Goal: Information Seeking & Learning: Learn about a topic

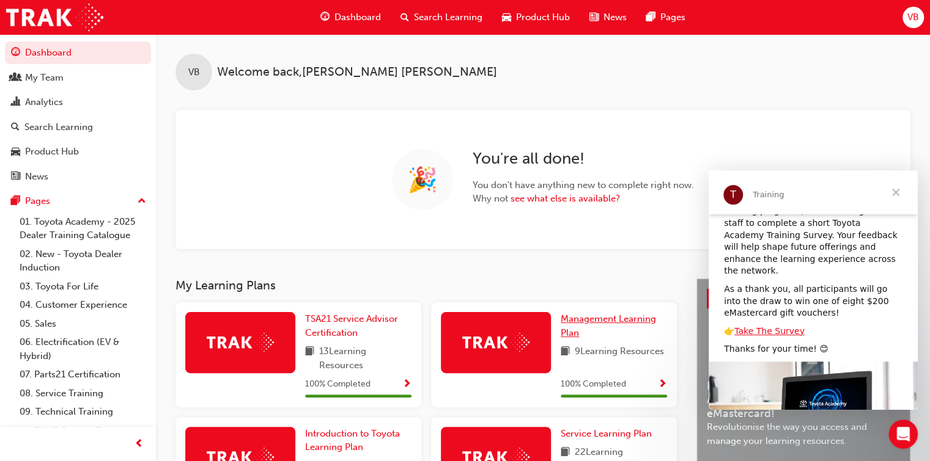
click at [585, 318] on span "Management Learning Plan" at bounding box center [607, 326] width 95 height 25
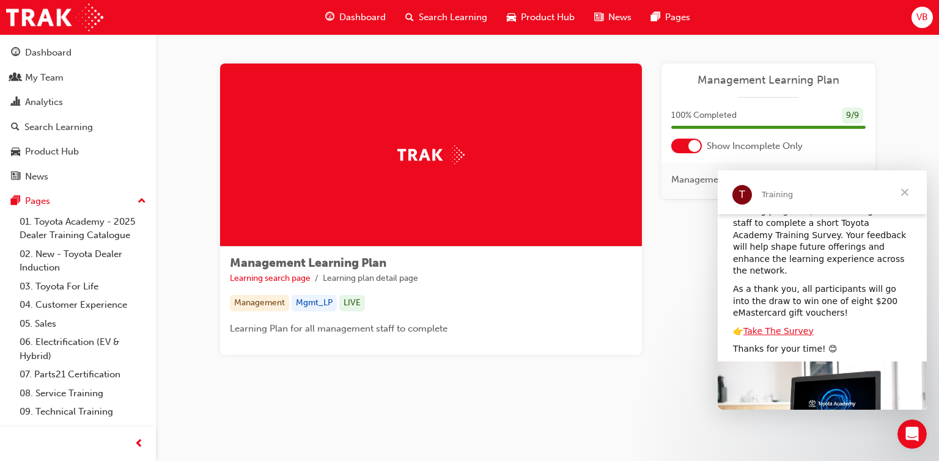
click at [682, 144] on div at bounding box center [686, 146] width 31 height 15
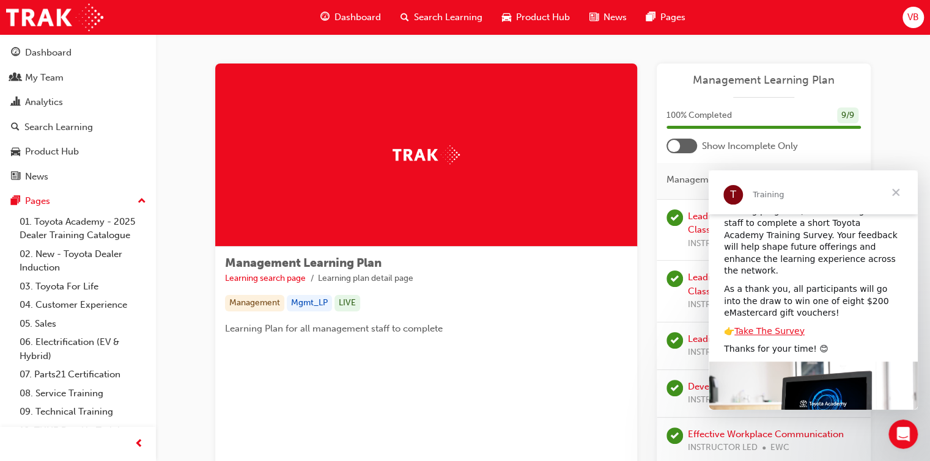
click at [898, 188] on span "Close" at bounding box center [895, 193] width 44 height 44
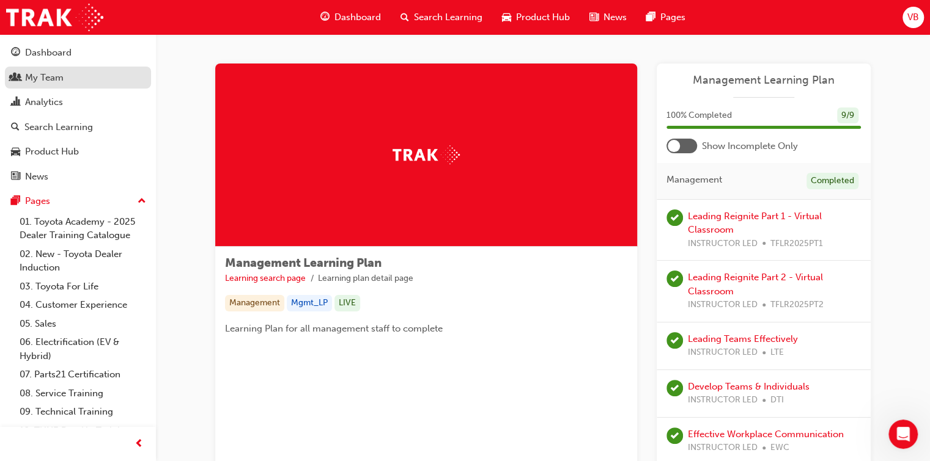
click at [55, 72] on div "My Team" at bounding box center [44, 78] width 39 height 14
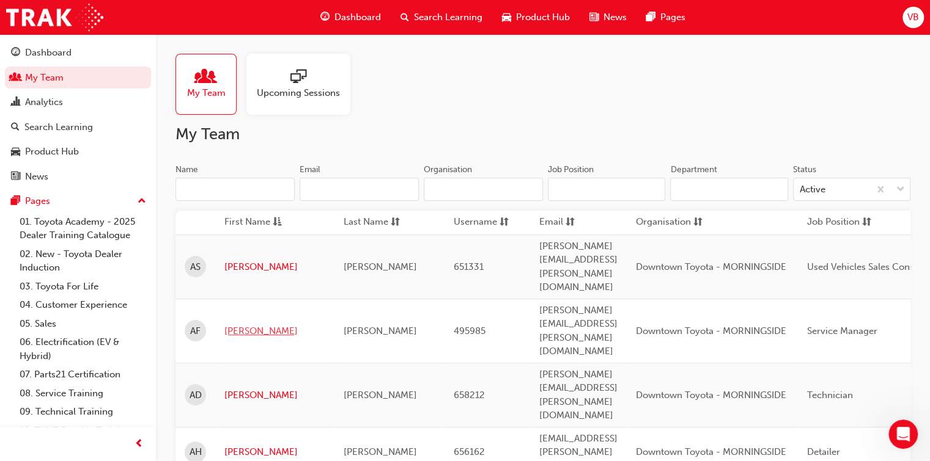
click at [244, 325] on link "[PERSON_NAME]" at bounding box center [274, 332] width 101 height 14
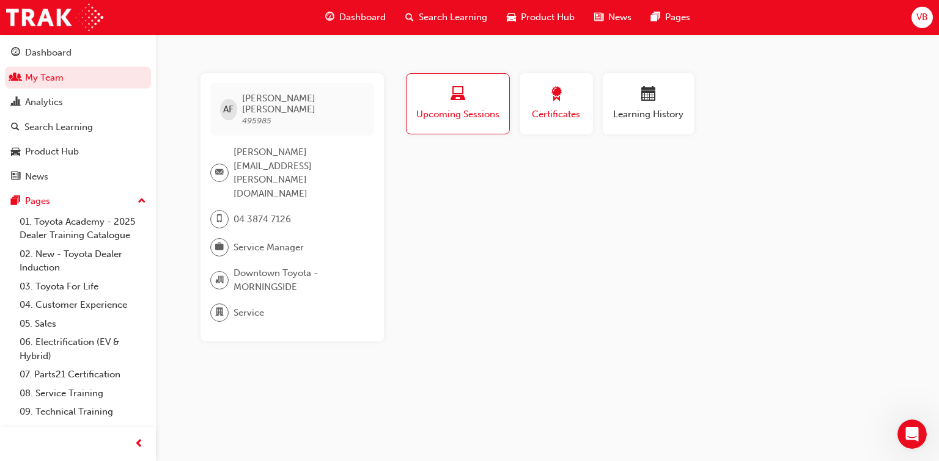
click at [583, 116] on button "Certificates" at bounding box center [555, 103] width 73 height 61
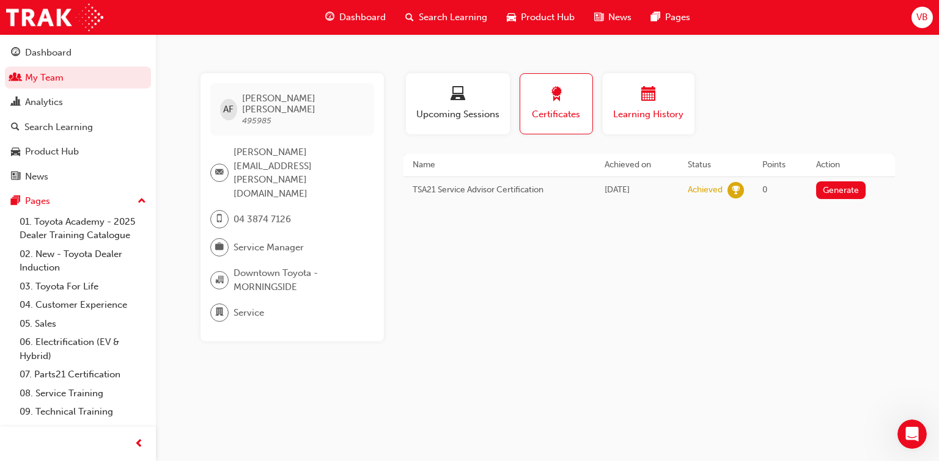
click at [667, 117] on span "Learning History" at bounding box center [648, 115] width 73 height 14
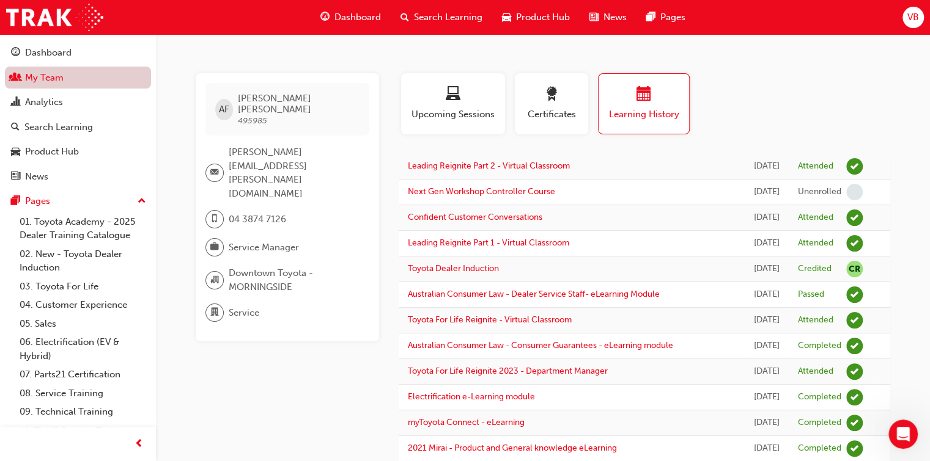
click at [53, 73] on link "My Team" at bounding box center [78, 78] width 146 height 23
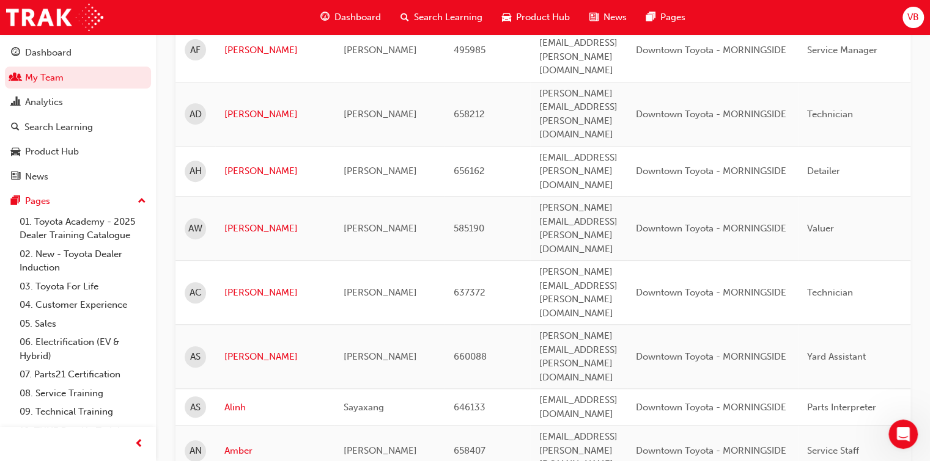
scroll to position [306, 0]
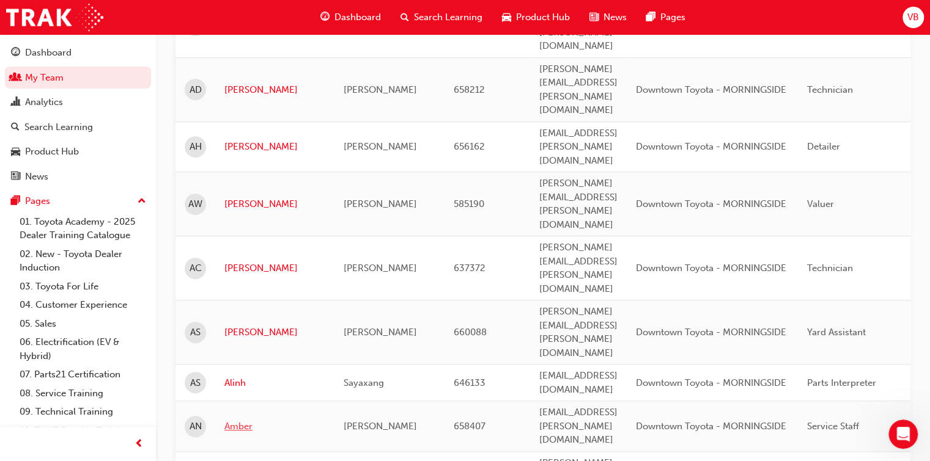
click at [248, 420] on link "Amber" at bounding box center [274, 427] width 101 height 14
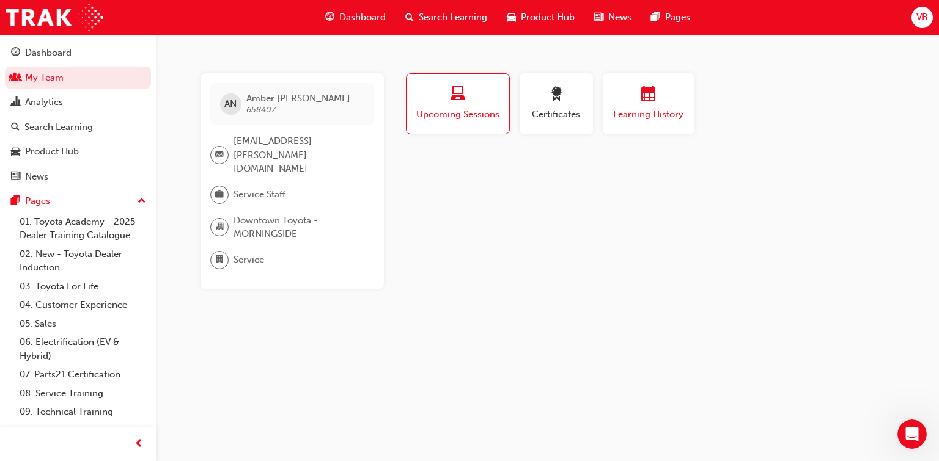
click at [658, 109] on span "Learning History" at bounding box center [648, 115] width 73 height 14
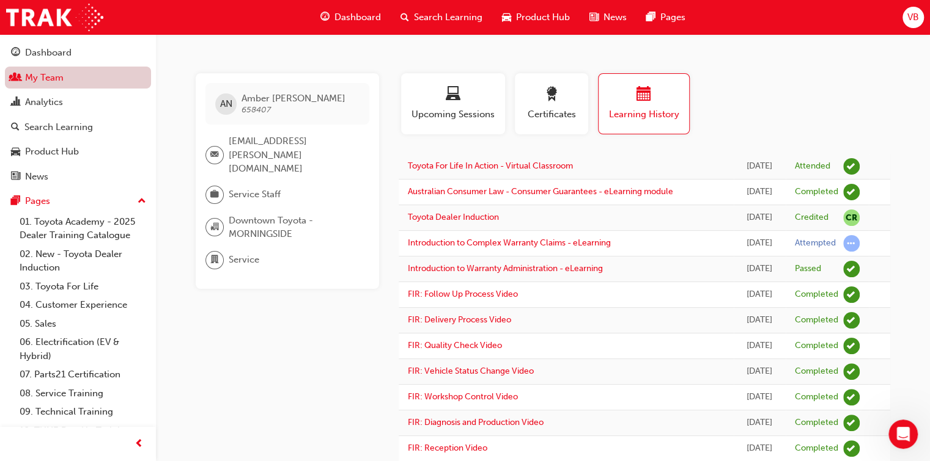
click at [59, 75] on link "My Team" at bounding box center [78, 78] width 146 height 23
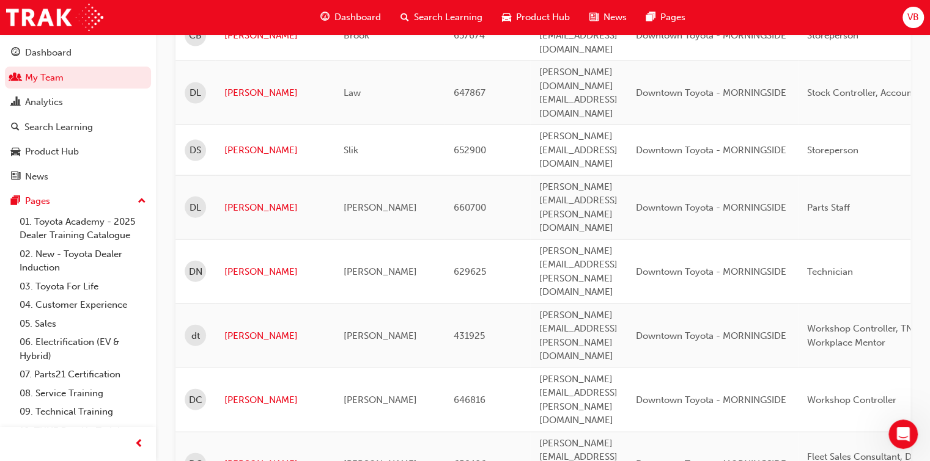
scroll to position [1538, 0]
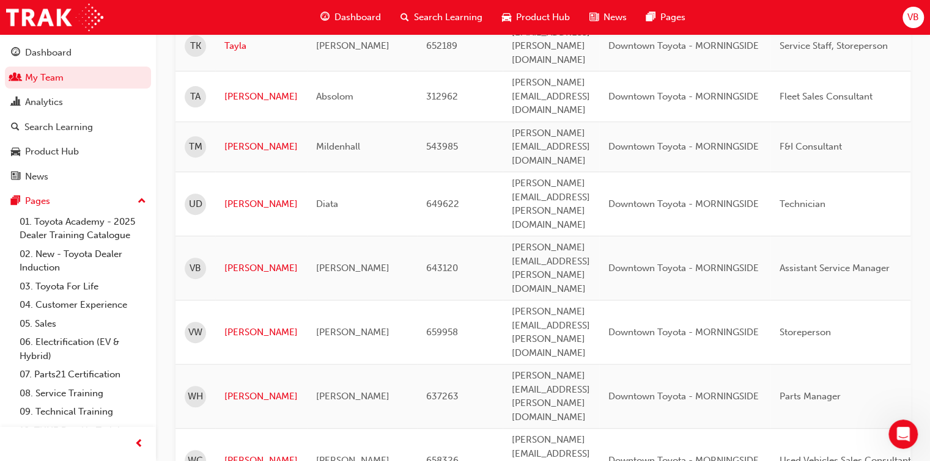
scroll to position [210, 0]
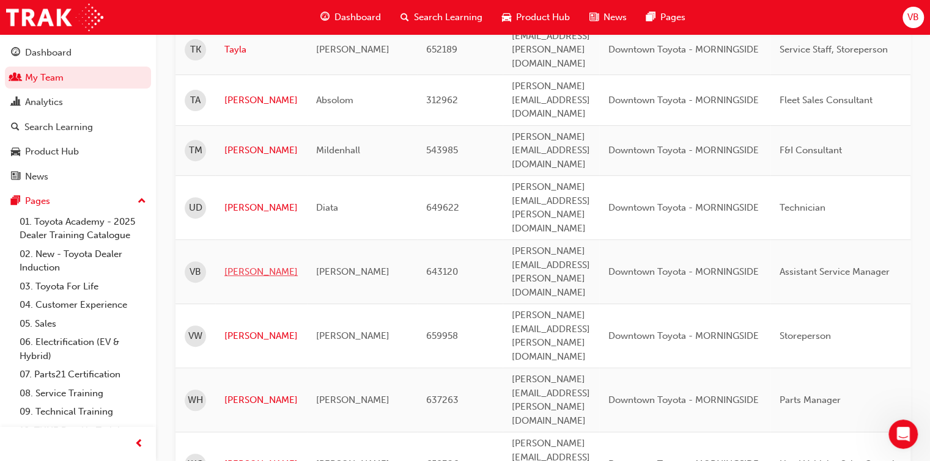
click at [241, 265] on link "[PERSON_NAME]" at bounding box center [260, 272] width 73 height 14
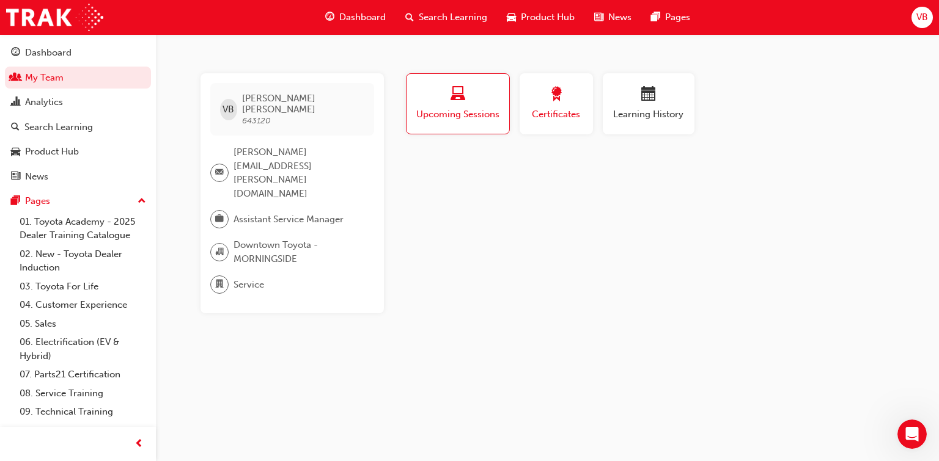
click at [561, 103] on span "award-icon" at bounding box center [556, 95] width 15 height 17
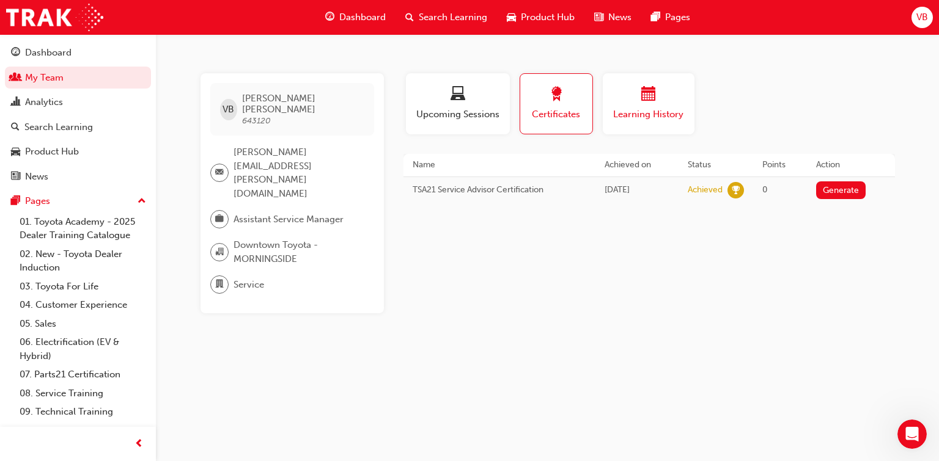
click at [645, 108] on span "Learning History" at bounding box center [648, 115] width 73 height 14
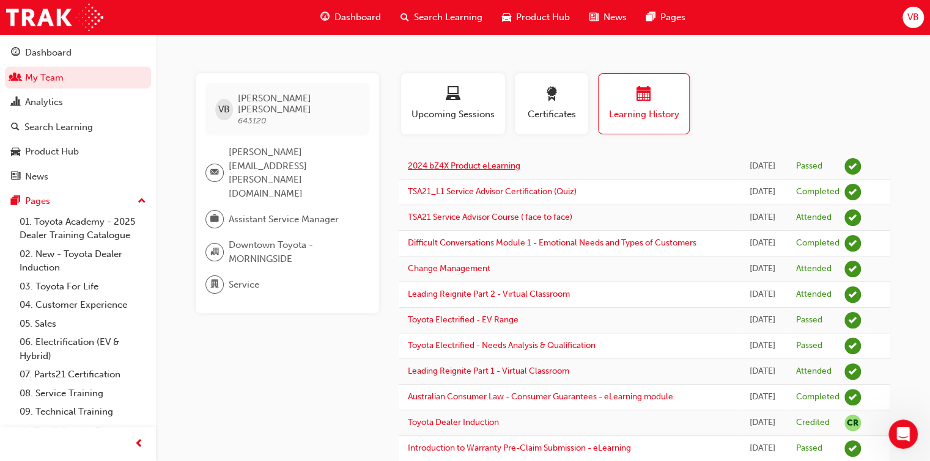
click at [464, 166] on link "2024 bZ4X Product eLearning" at bounding box center [464, 166] width 112 height 10
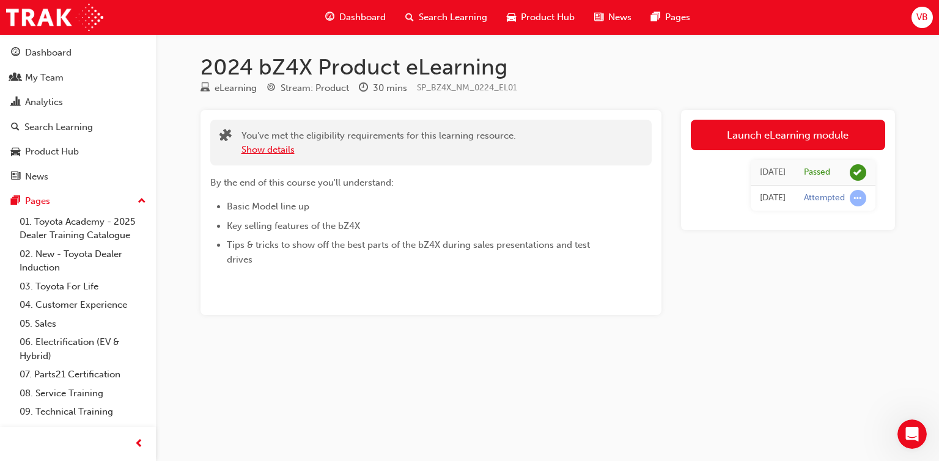
click at [282, 149] on button "Show details" at bounding box center [267, 150] width 53 height 14
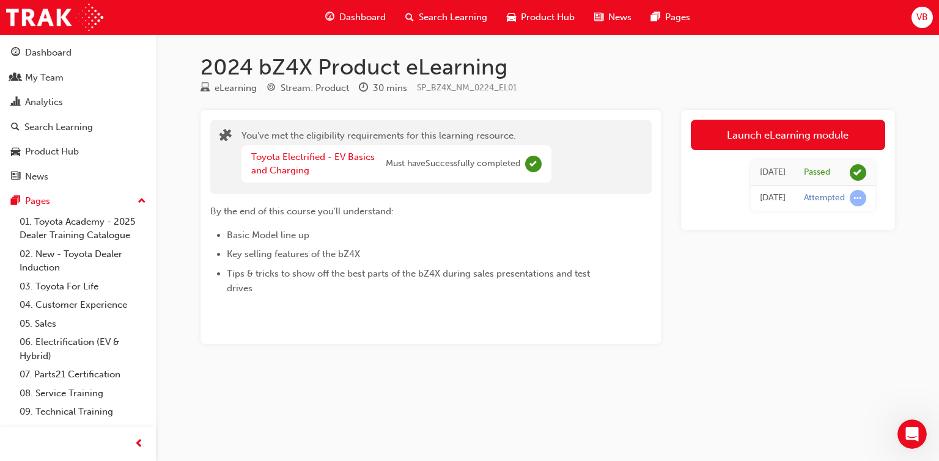
click at [420, 15] on span "Search Learning" at bounding box center [453, 17] width 68 height 14
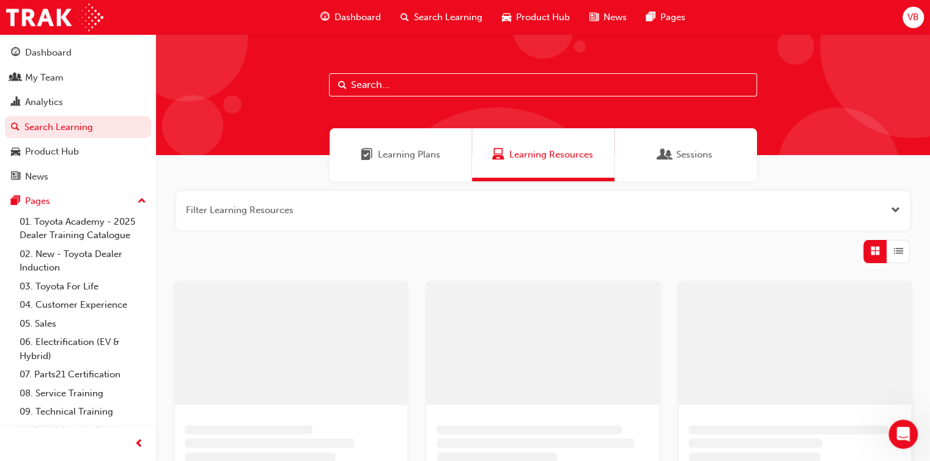
click at [394, 79] on input "text" at bounding box center [543, 84] width 428 height 23
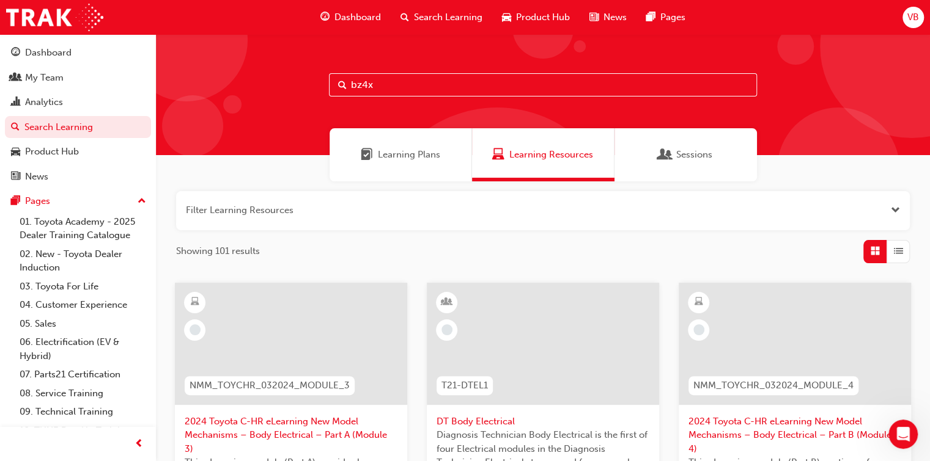
type input "bz4x"
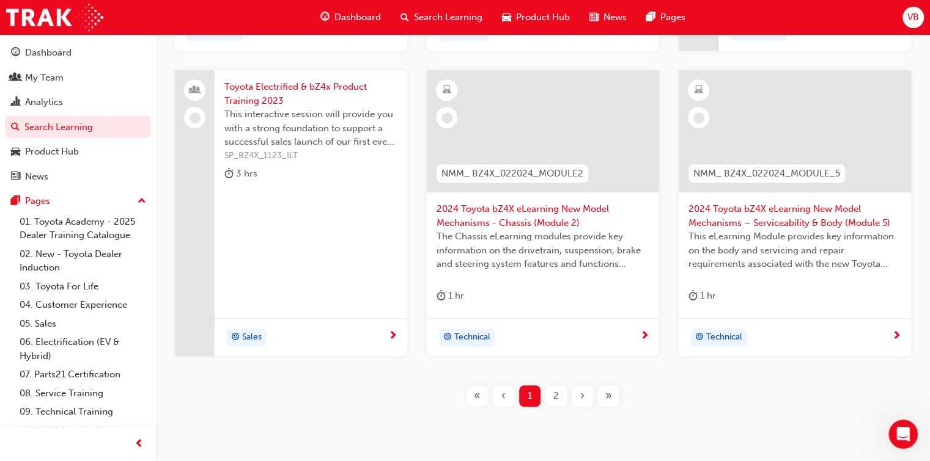
scroll to position [550, 0]
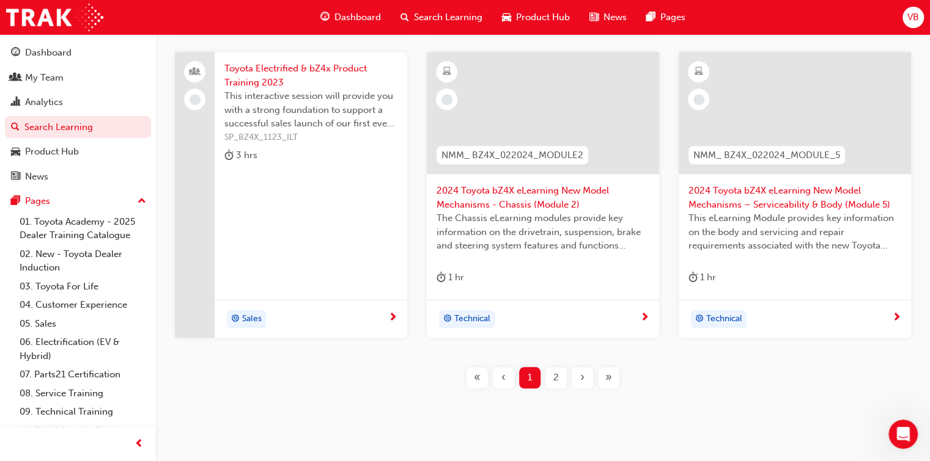
click at [552, 367] on div "2" at bounding box center [555, 377] width 21 height 21
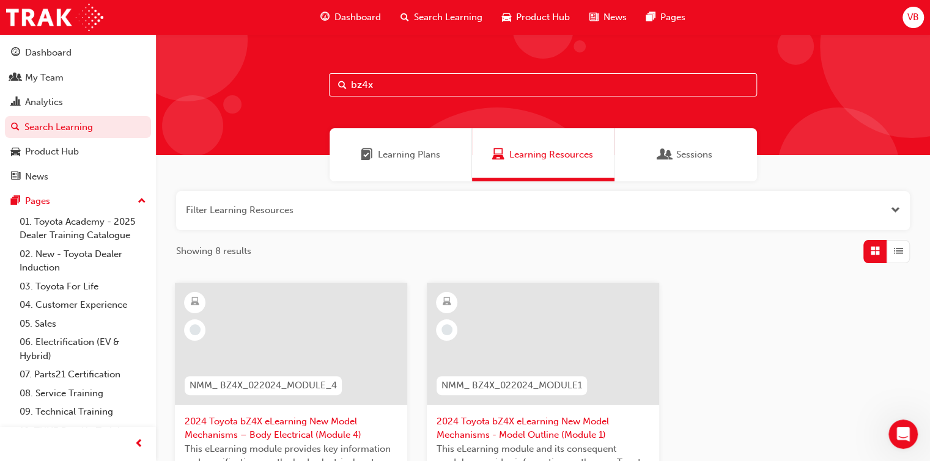
click at [697, 152] on span "Sessions" at bounding box center [694, 155] width 36 height 14
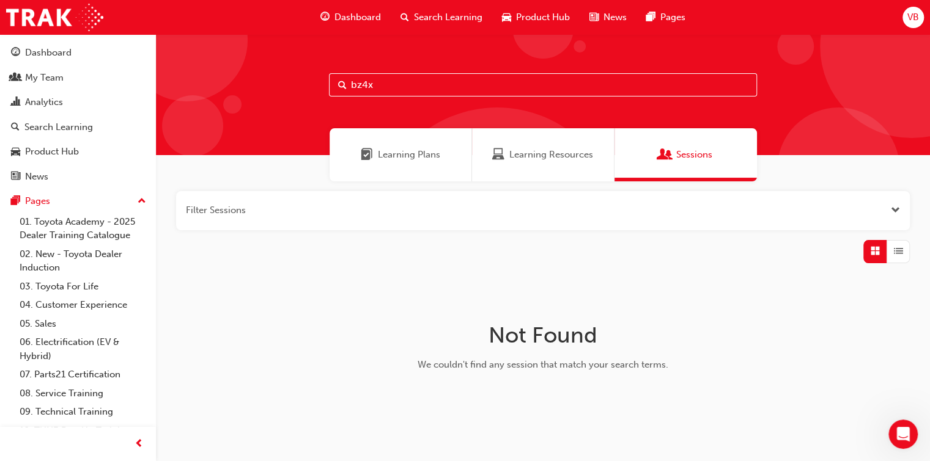
click at [430, 164] on div "Learning Plans" at bounding box center [400, 154] width 142 height 53
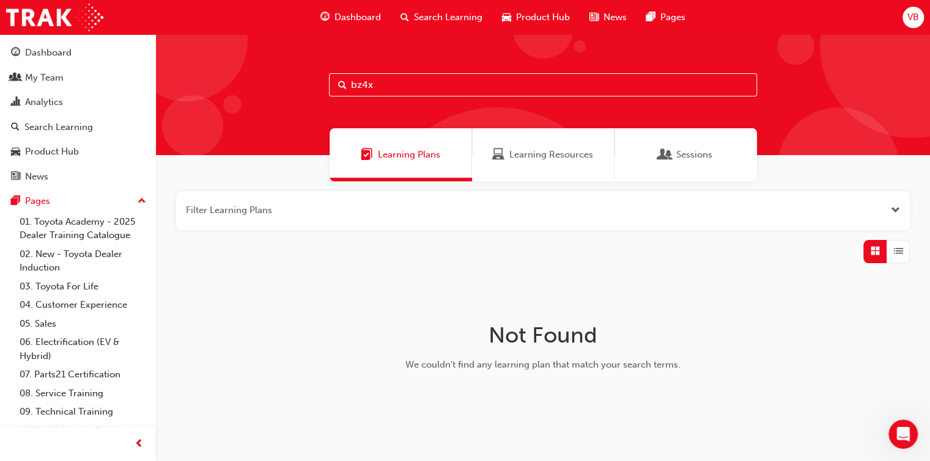
click at [501, 156] on span "Learning Resources" at bounding box center [498, 155] width 12 height 14
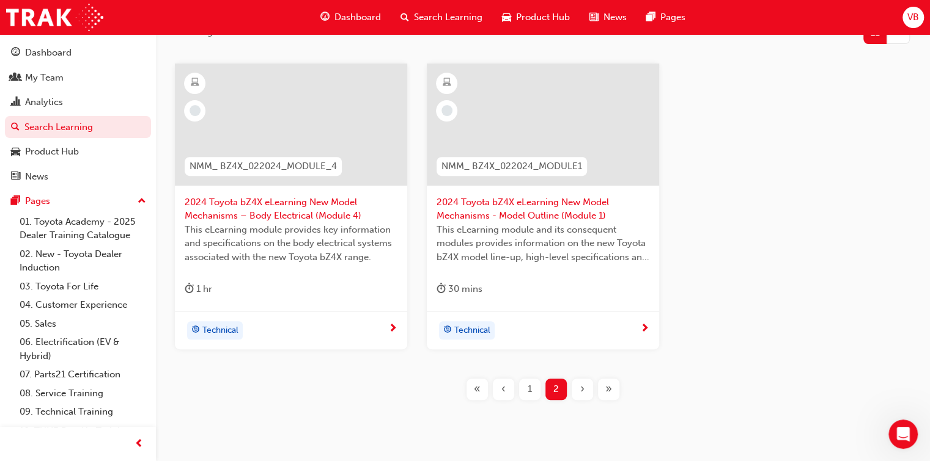
scroll to position [244, 0]
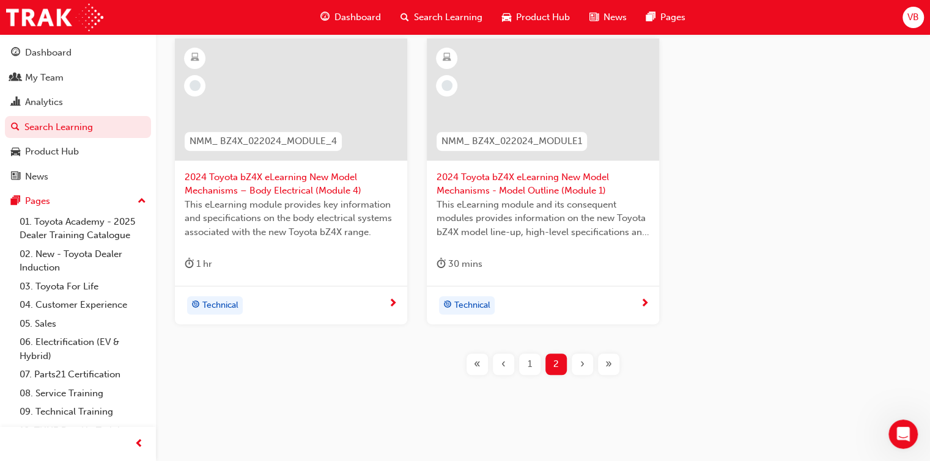
click at [535, 362] on div "1" at bounding box center [529, 364] width 21 height 21
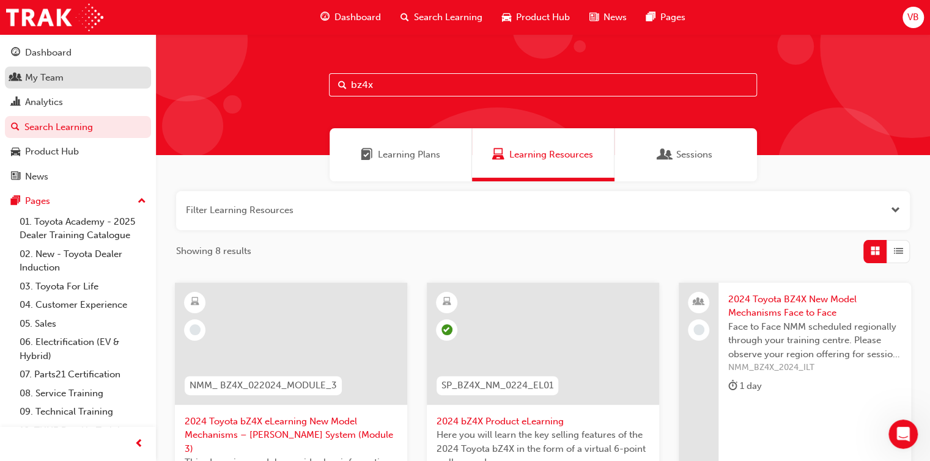
click at [55, 72] on div "My Team" at bounding box center [44, 78] width 39 height 14
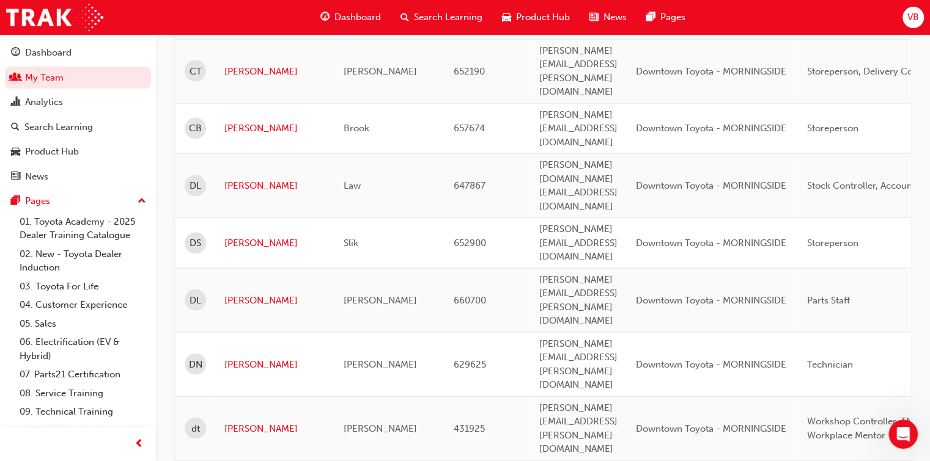
scroll to position [1467, 0]
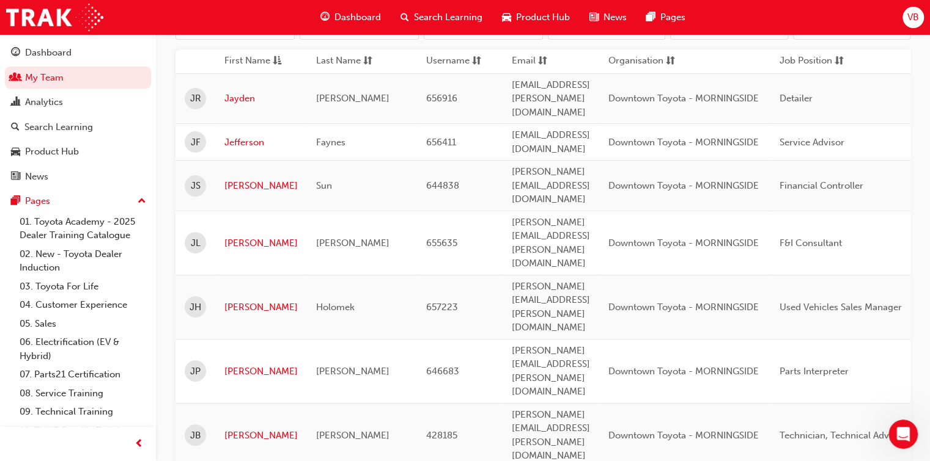
scroll to position [367, 0]
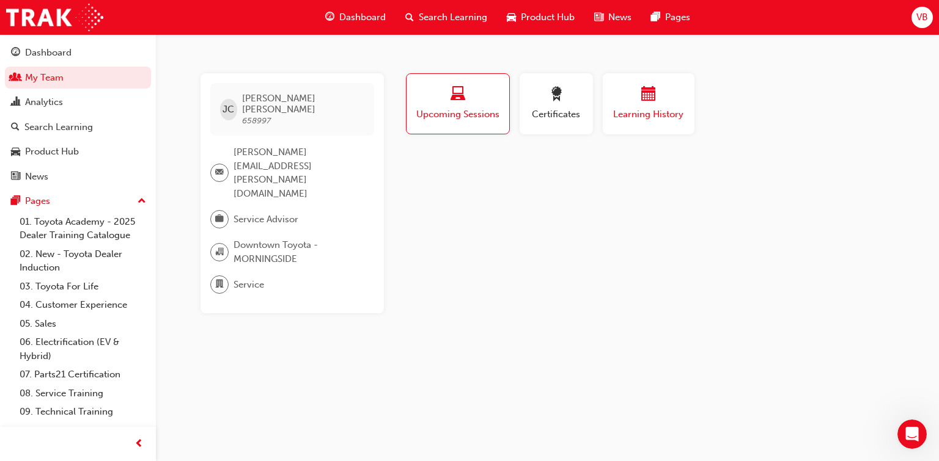
click at [652, 113] on span "Learning History" at bounding box center [648, 115] width 73 height 14
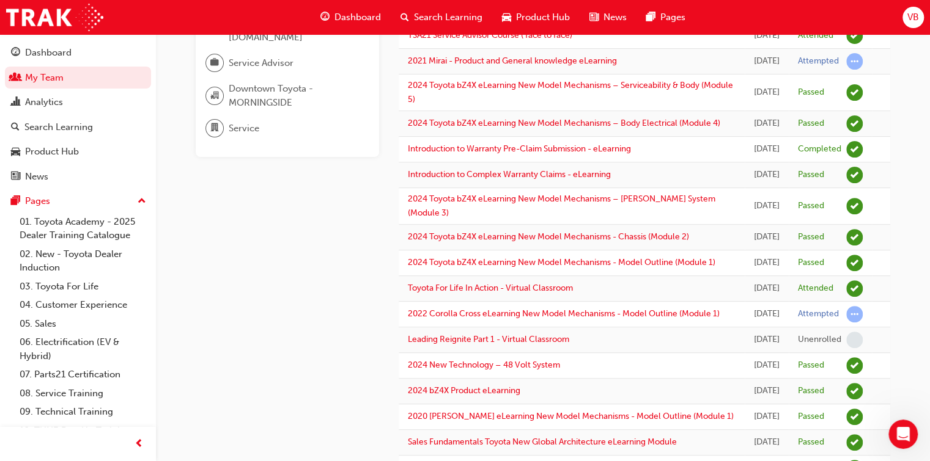
scroll to position [183, 0]
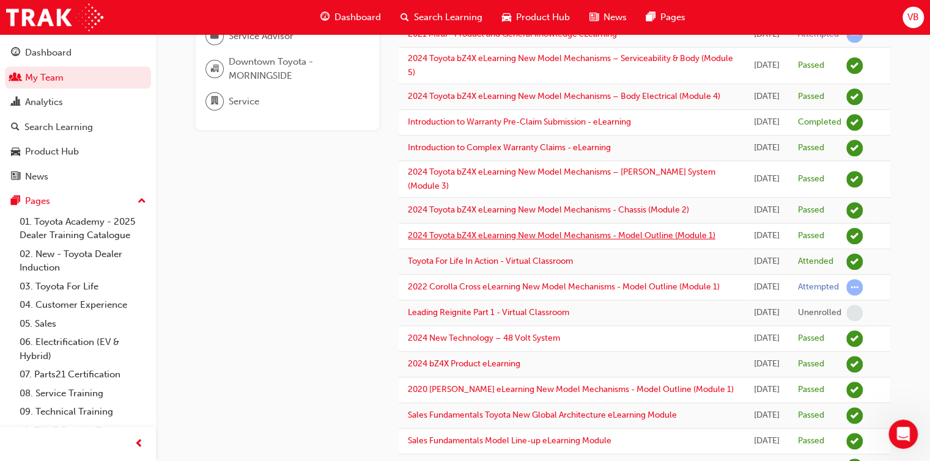
click at [433, 241] on link "2024 Toyota bZ4X eLearning New Model Mechanisms - Model Outline (Module 1)" at bounding box center [561, 235] width 307 height 10
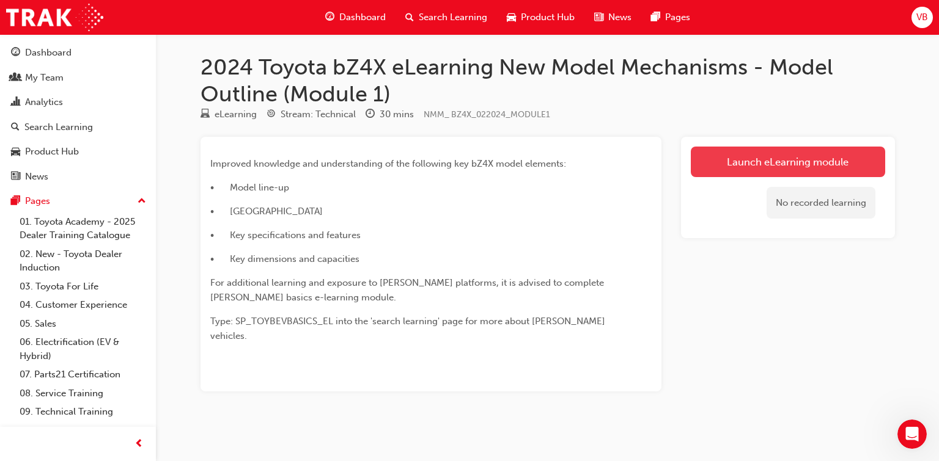
click at [737, 158] on link "Launch eLearning module" at bounding box center [788, 162] width 194 height 31
